Goal: Transaction & Acquisition: Purchase product/service

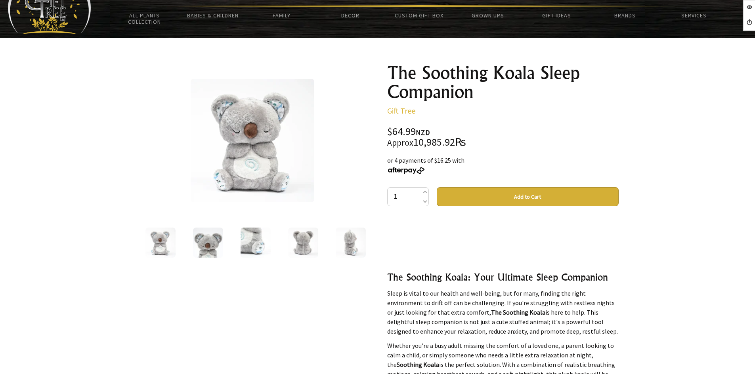
click at [526, 233] on p at bounding box center [502, 237] width 231 height 38
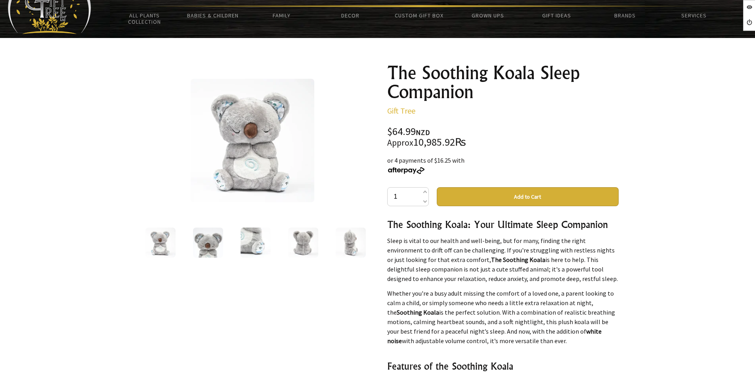
click at [208, 244] on img at bounding box center [208, 243] width 30 height 30
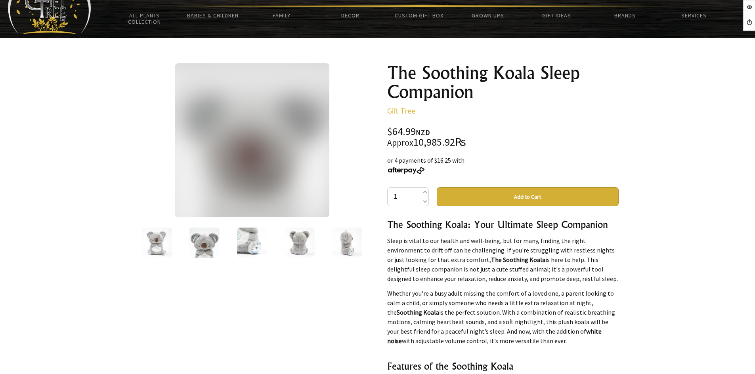
click at [250, 242] on img at bounding box center [252, 243] width 30 height 30
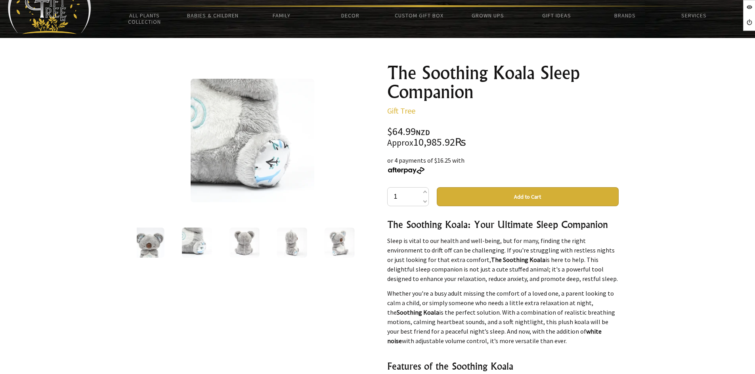
click at [266, 243] on div at bounding box center [240, 242] width 231 height 33
click at [276, 243] on img at bounding box center [286, 243] width 30 height 30
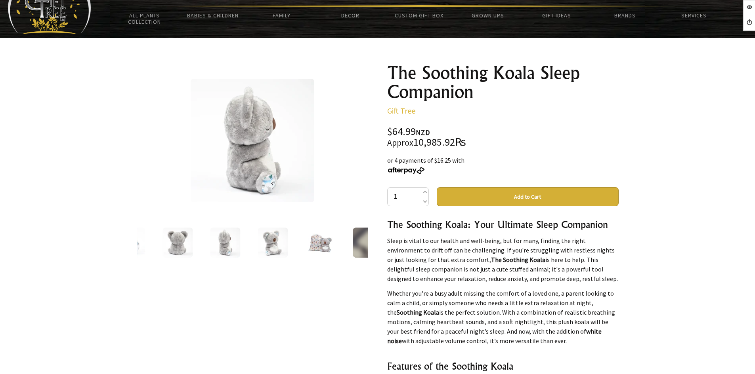
click at [284, 244] on div at bounding box center [273, 242] width 48 height 33
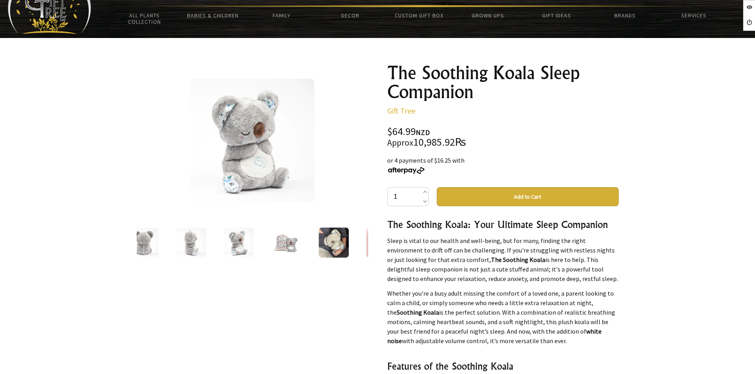
click at [302, 243] on div at bounding box center [286, 242] width 48 height 33
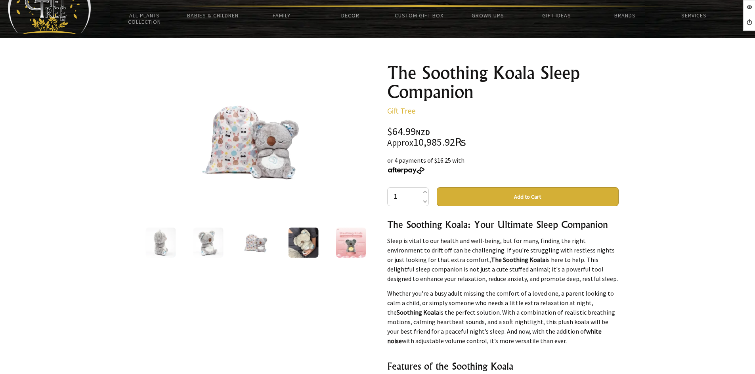
click at [304, 242] on img at bounding box center [303, 243] width 30 height 30
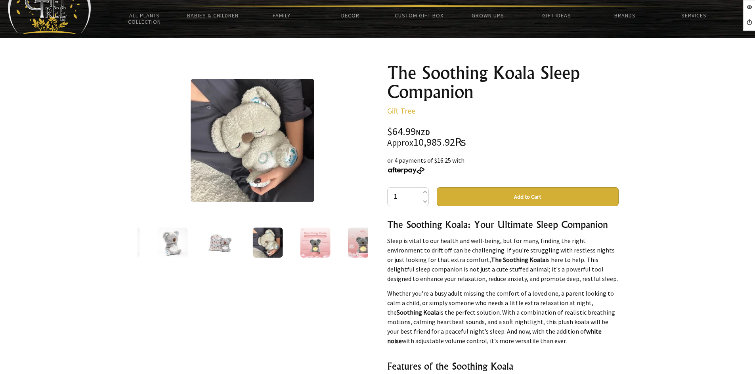
click at [314, 244] on img at bounding box center [315, 243] width 30 height 30
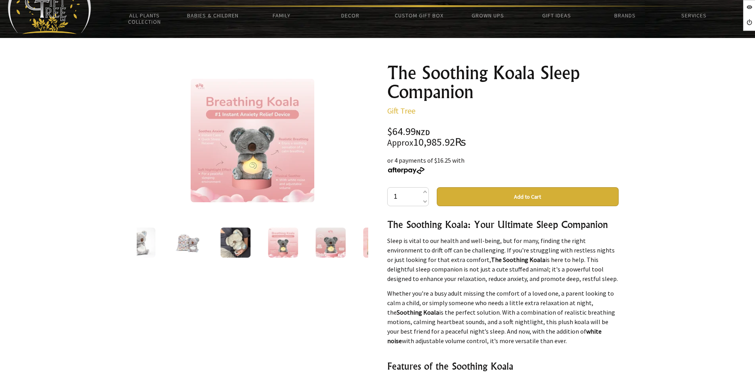
click at [325, 244] on img at bounding box center [330, 243] width 30 height 30
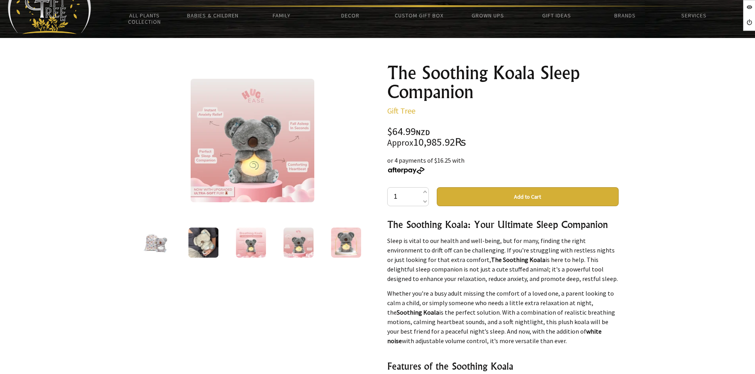
click at [336, 243] on img at bounding box center [346, 243] width 30 height 30
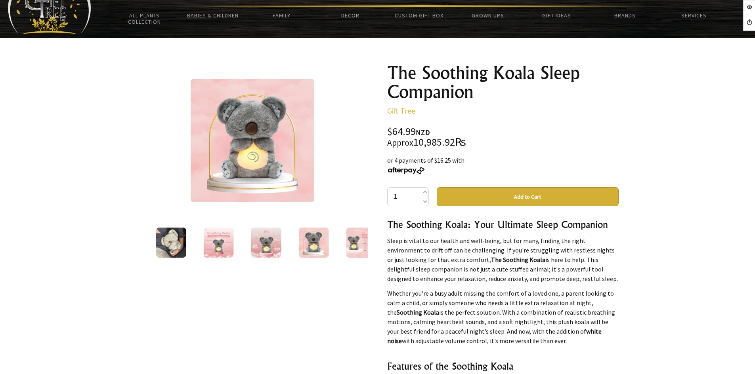
click at [343, 242] on div at bounding box center [361, 242] width 48 height 33
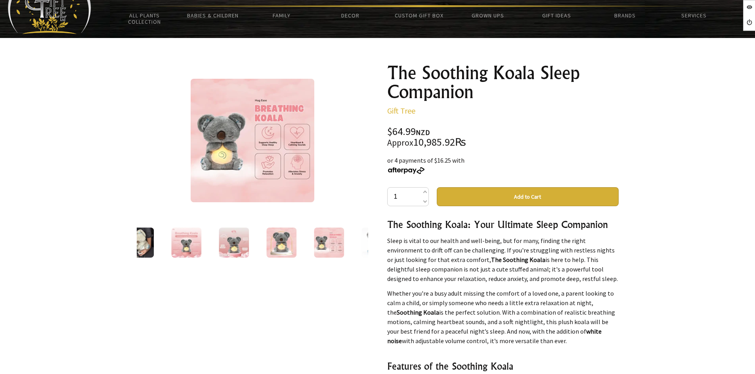
click at [349, 242] on div at bounding box center [329, 242] width 48 height 33
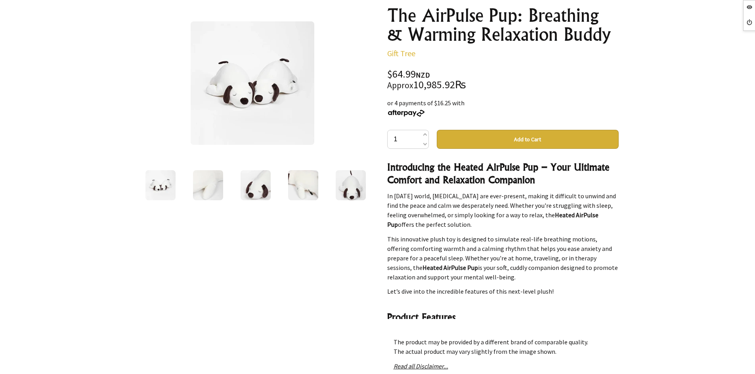
scroll to position [79, 0]
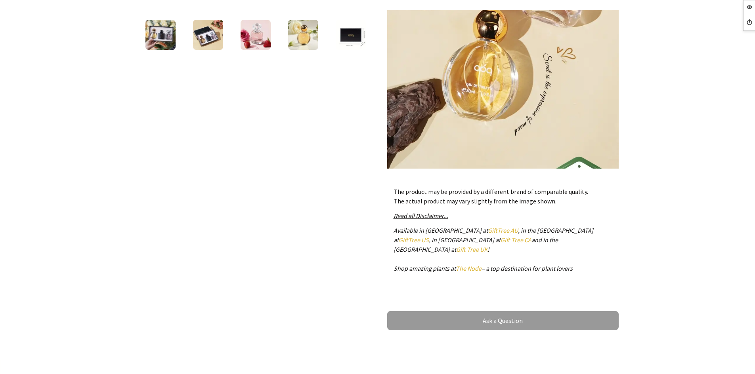
scroll to position [79, 0]
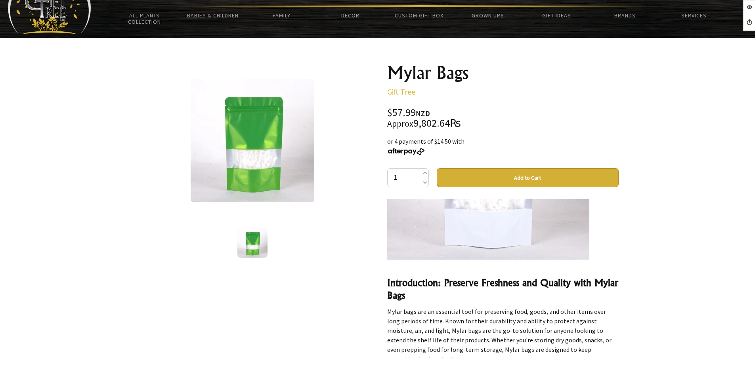
scroll to position [951, 0]
